Goal: Find specific page/section: Find specific page/section

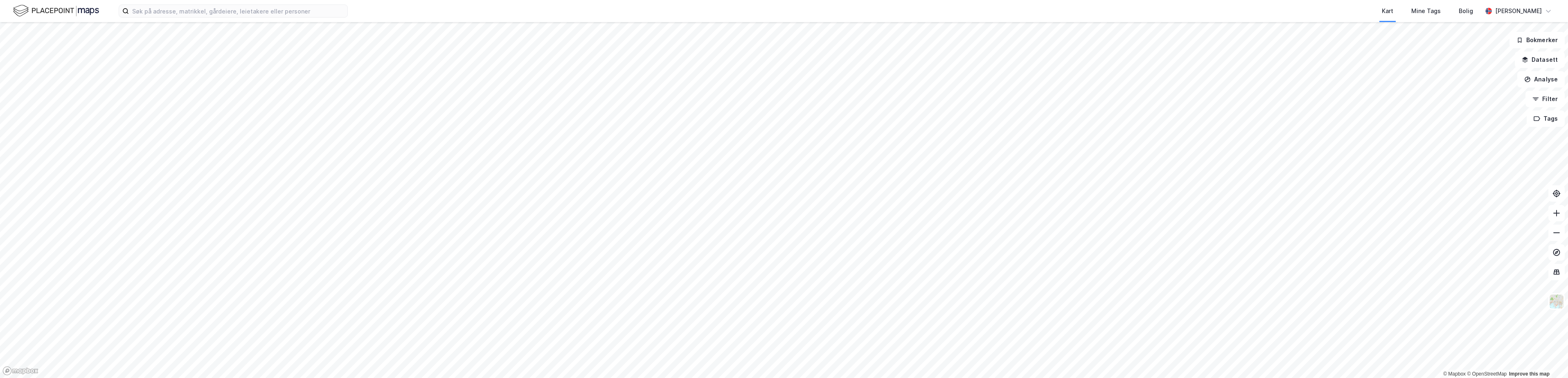
click at [691, 14] on div "Kart Mine Tags Bolig" at bounding box center [934, 11] width 1095 height 22
click at [557, 11] on div "Kart Mine Tags Bolig" at bounding box center [934, 11] width 1095 height 22
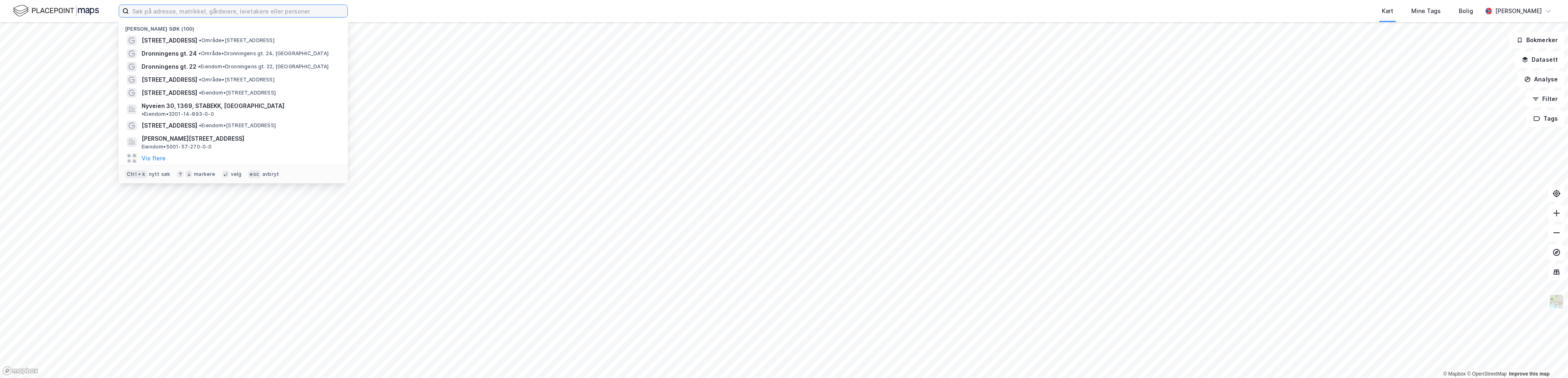
click at [180, 7] on input at bounding box center [238, 11] width 219 height 12
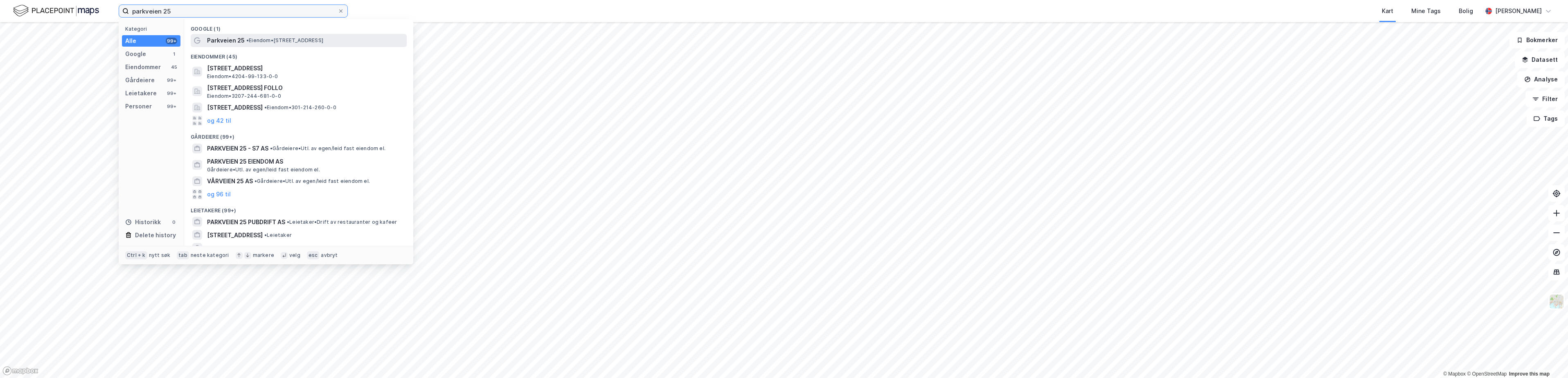
type input "parkveien 25"
click at [271, 39] on span "• Eiendom • [STREET_ADDRESS]" at bounding box center [285, 40] width 77 height 7
